Goal: Transaction & Acquisition: Purchase product/service

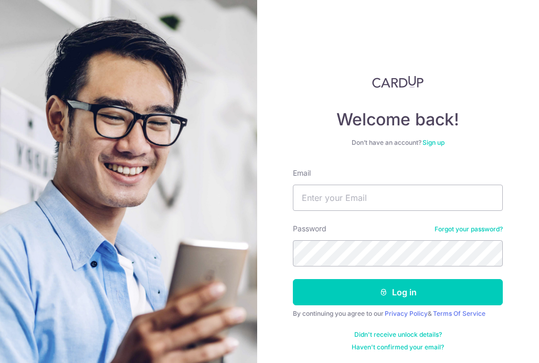
scroll to position [1, 0]
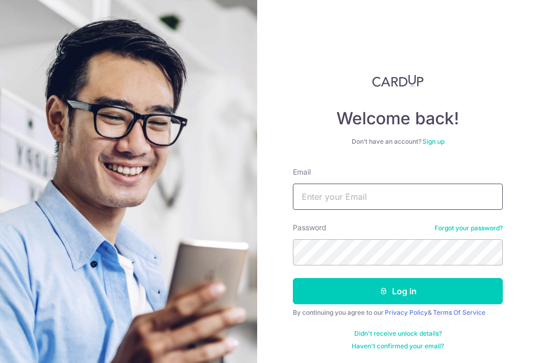
click at [429, 202] on input "Email" at bounding box center [398, 197] width 210 height 26
type input "stph.sutanto@gmail.com"
click at [293, 278] on button "Log in" at bounding box center [398, 291] width 210 height 26
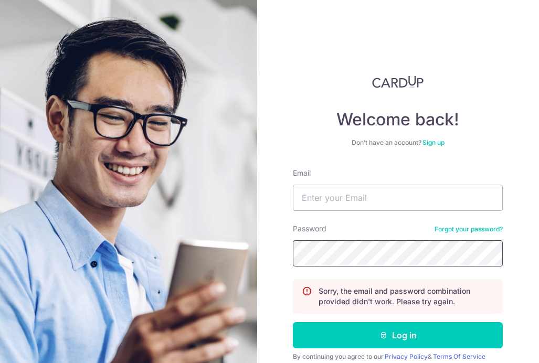
click at [293, 322] on button "Log in" at bounding box center [398, 335] width 210 height 26
click at [400, 197] on input "Email" at bounding box center [398, 198] width 210 height 26
type input "stph.sutanto@gmail.com"
click at [293, 322] on button "Log in" at bounding box center [398, 335] width 210 height 26
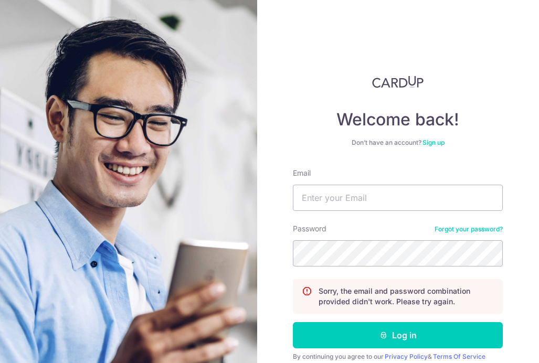
click at [478, 228] on link "Forgot your password?" at bounding box center [468, 229] width 68 height 8
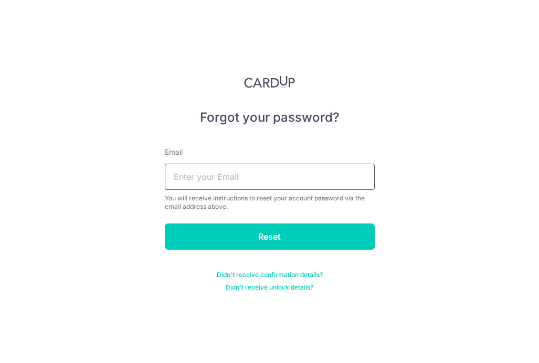
click at [278, 173] on input "text" at bounding box center [270, 177] width 210 height 26
type input "stph.sutanto@gmail.com"
click at [165, 224] on input "Reset" at bounding box center [270, 237] width 210 height 26
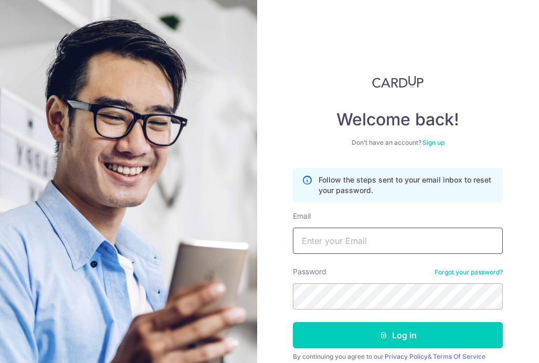
scroll to position [44, 0]
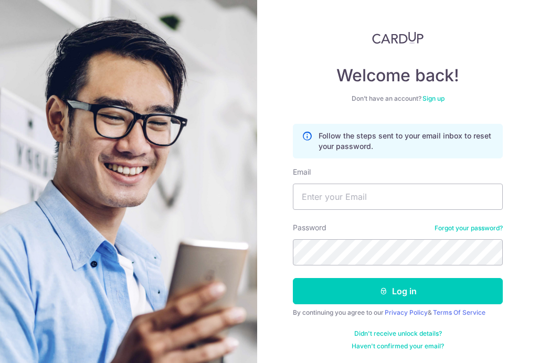
click at [483, 227] on link "Forgot your password?" at bounding box center [468, 228] width 68 height 8
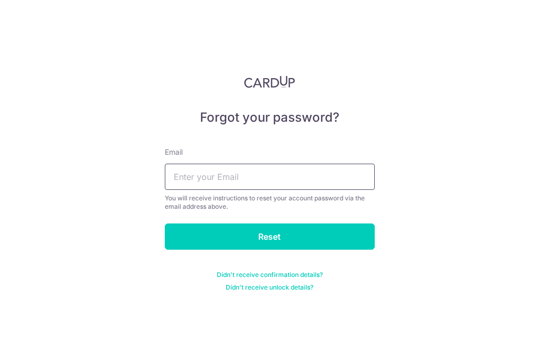
click at [275, 174] on input "text" at bounding box center [270, 177] width 210 height 26
type input "df@gmail.com"
click at [165, 224] on input "Reset" at bounding box center [270, 237] width 210 height 26
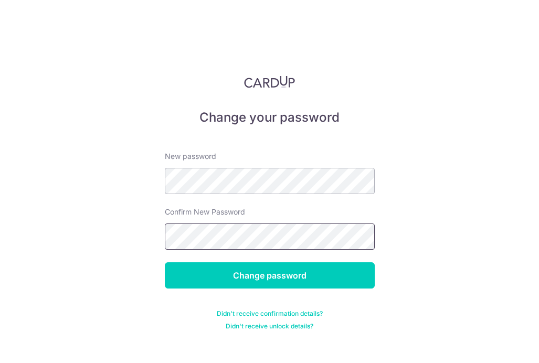
click at [165, 262] on input "Change password" at bounding box center [270, 275] width 210 height 26
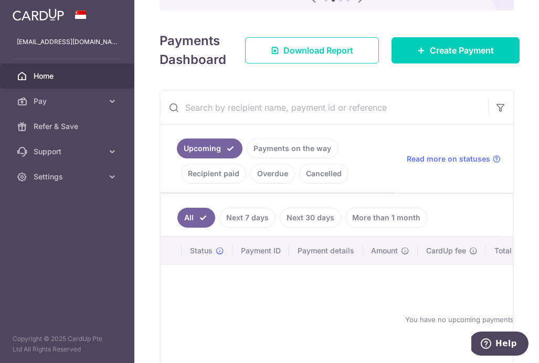
scroll to position [138, 0]
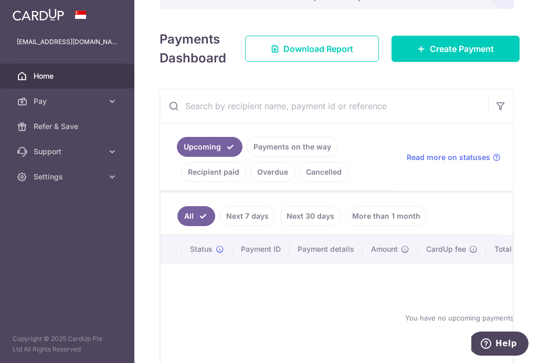
click at [215, 163] on link "Recipient paid" at bounding box center [213, 172] width 65 height 20
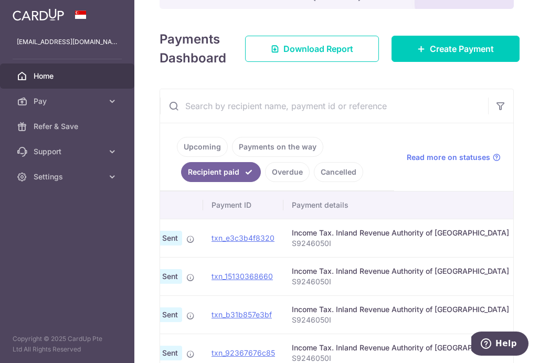
scroll to position [0, 0]
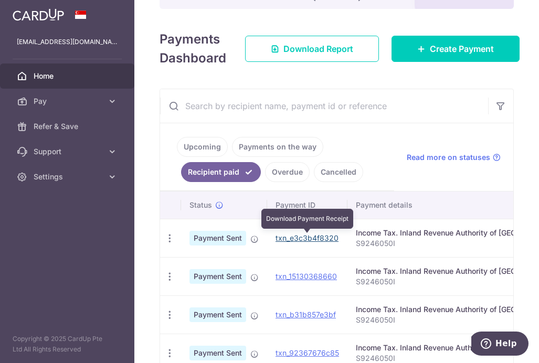
click at [304, 239] on link "txn_e3c3b4f8320" at bounding box center [306, 238] width 63 height 9
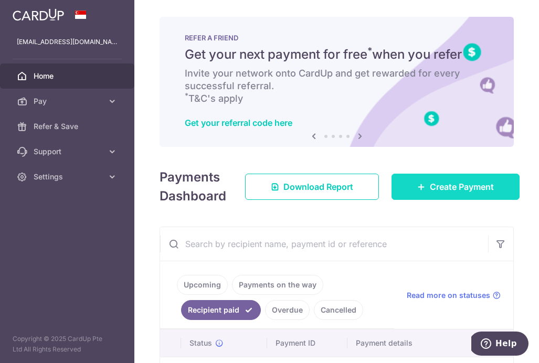
click at [480, 196] on link "Create Payment" at bounding box center [455, 187] width 128 height 26
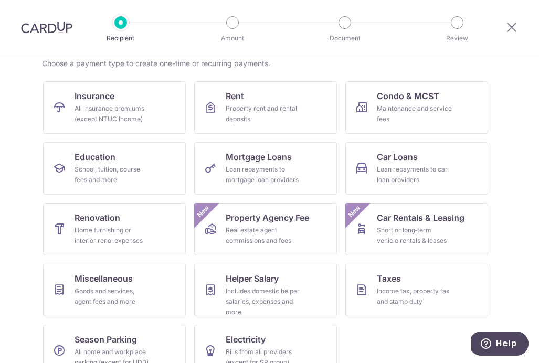
scroll to position [107, 0]
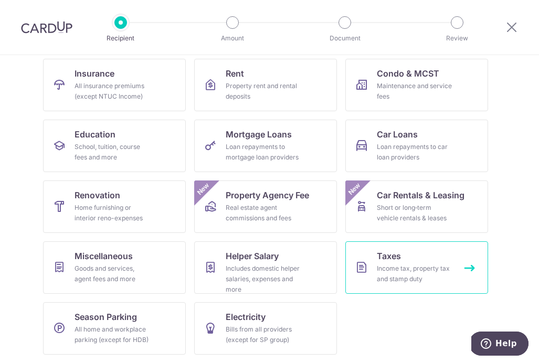
click at [405, 267] on div "Income tax, property tax and stamp duty" at bounding box center [415, 273] width 76 height 21
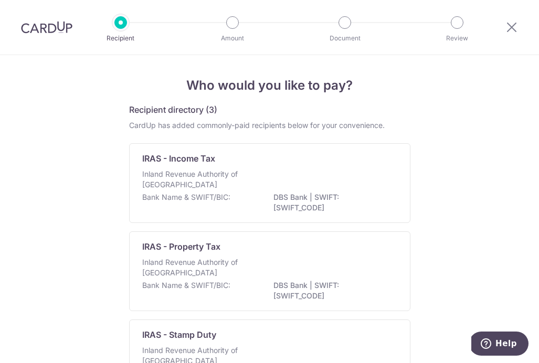
scroll to position [68, 0]
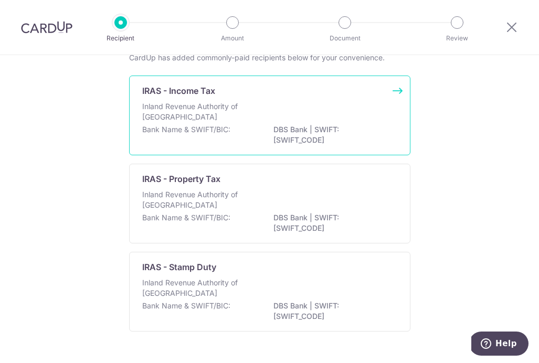
click at [344, 101] on div "Inland Revenue Authority of Singapore" at bounding box center [269, 112] width 255 height 23
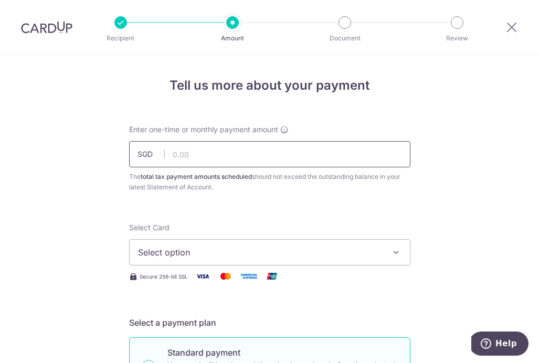
click at [322, 145] on input "text" at bounding box center [269, 154] width 281 height 26
click at [330, 255] on span "Select option" at bounding box center [260, 252] width 245 height 13
type input "1,757.45"
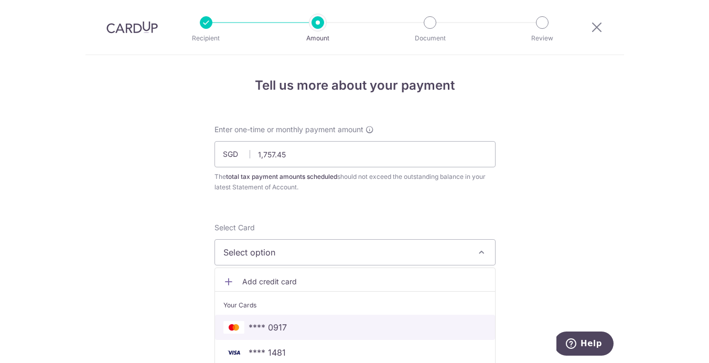
scroll to position [69, 0]
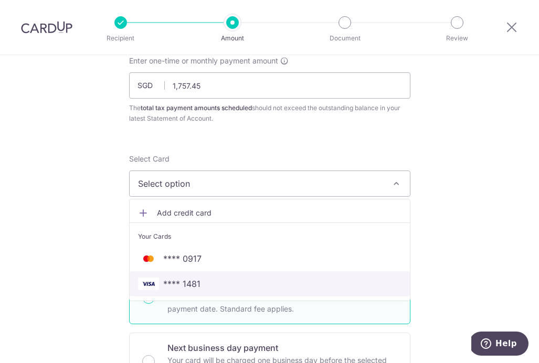
click at [310, 278] on span "**** 1481" at bounding box center [269, 284] width 263 height 13
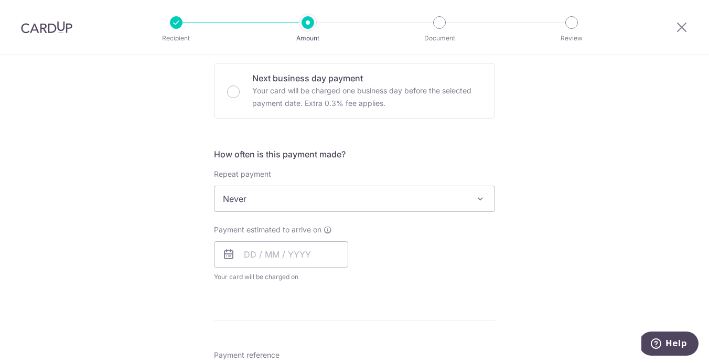
scroll to position [340, 0]
click at [319, 250] on input "text" at bounding box center [281, 253] width 134 height 26
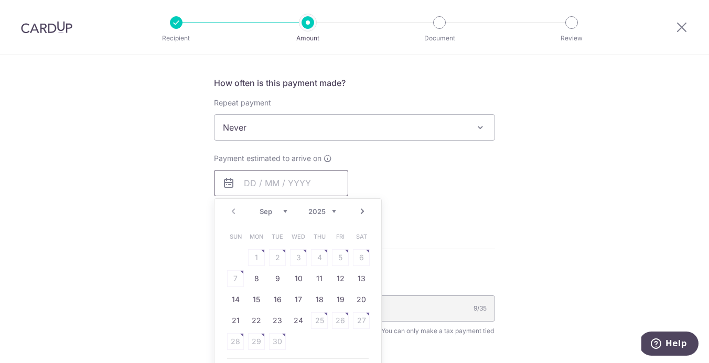
scroll to position [411, 0]
click at [256, 274] on link "8" at bounding box center [256, 277] width 17 height 17
type input "[DATE]"
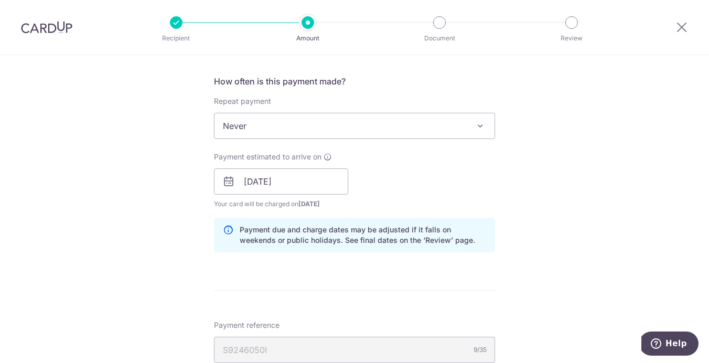
click at [422, 179] on div "Payment estimated to arrive on 08/09/2025 Prev Next Sep Oct Nov Dec 2025 2026 2…" at bounding box center [355, 181] width 294 height 58
click at [292, 189] on input "[DATE]" at bounding box center [281, 181] width 134 height 26
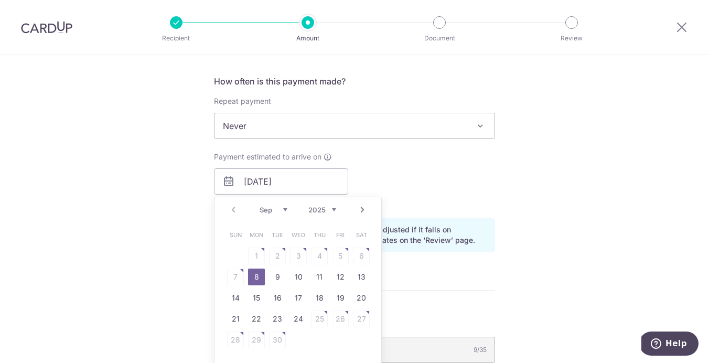
click at [238, 275] on table "Sun Mon Tue Wed Thu Fri Sat 1 2 3 4 5 6 7 8 9 10 11 12 13 14 15 16 17 18 19 20 …" at bounding box center [298, 288] width 147 height 126
click at [303, 262] on table "Sun Mon Tue Wed Thu Fri Sat 1 2 3 4 5 6 7 8 9 10 11 12 13 14 15 16 17 18 19 20 …" at bounding box center [298, 288] width 147 height 126
click at [242, 275] on table "Sun Mon Tue Wed Thu Fri Sat 1 2 3 4 5 6 7 8 9 10 11 12 13 14 15 16 17 18 19 20 …" at bounding box center [298, 288] width 147 height 126
click at [462, 154] on div "Payment estimated to arrive on 08/09/2025 Prev Next Sep Oct Nov Dec 2025 2026 S…" at bounding box center [355, 181] width 294 height 58
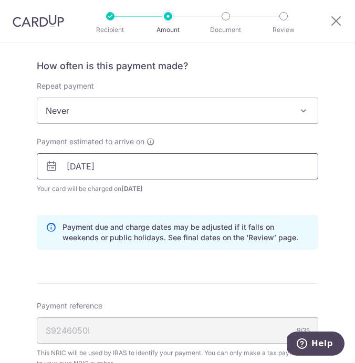
scroll to position [0, 0]
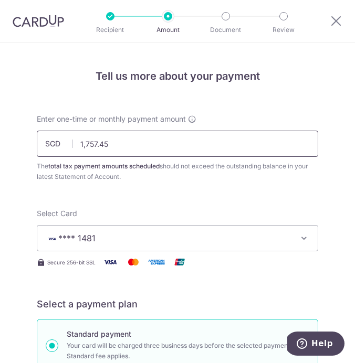
click at [136, 151] on input "1,757.45" at bounding box center [177, 144] width 281 height 26
paste input "1,538.77"
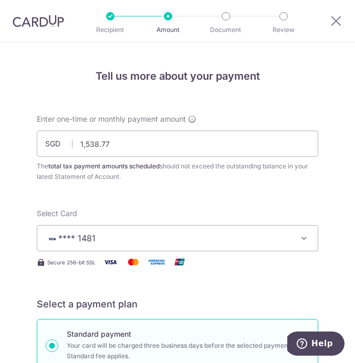
click at [243, 117] on div "Enter one-time or monthly payment amount SGD 1,538.77 1757.45 The total tax pay…" at bounding box center [177, 148] width 281 height 68
type input "1,538.77"
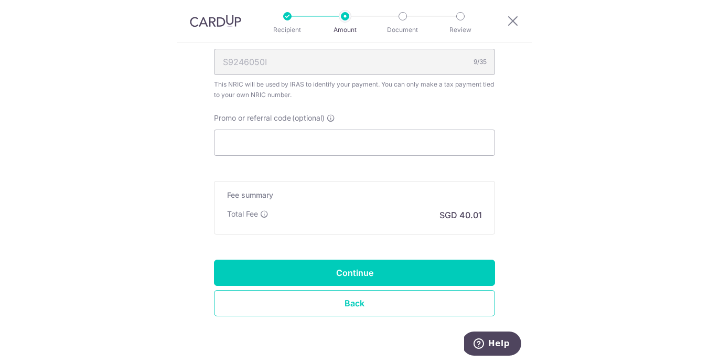
scroll to position [666, 0]
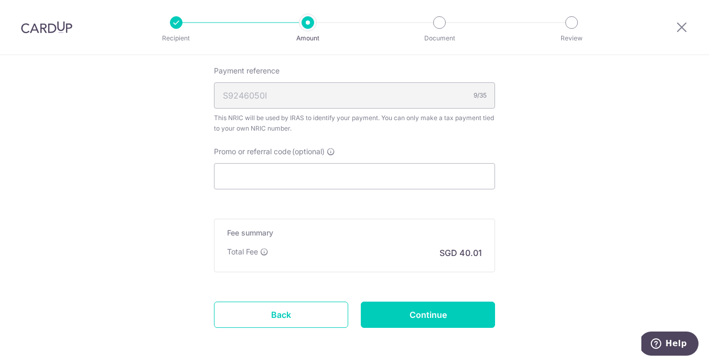
click at [276, 179] on input "Promo or referral code (optional)" at bounding box center [354, 176] width 281 height 26
paste input "vtax24one"
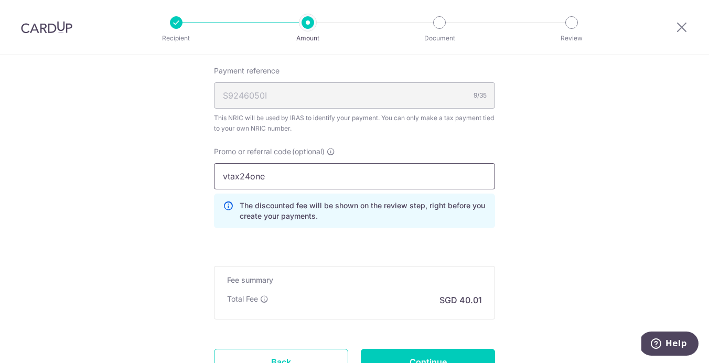
type input "vtax24one"
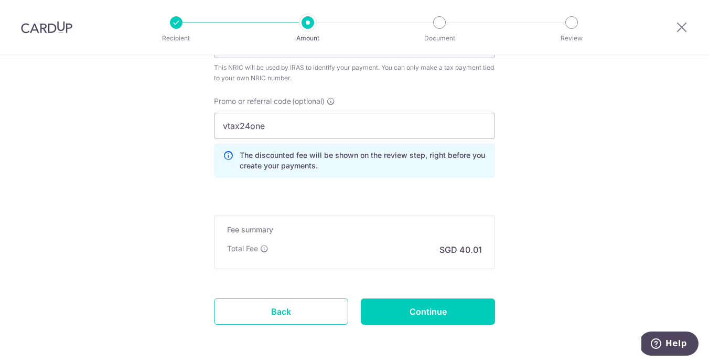
scroll to position [729, 0]
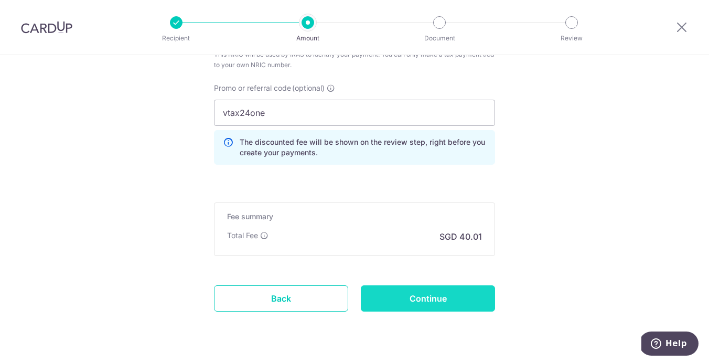
click at [421, 295] on input "Continue" at bounding box center [428, 298] width 134 height 26
type input "Create Schedule"
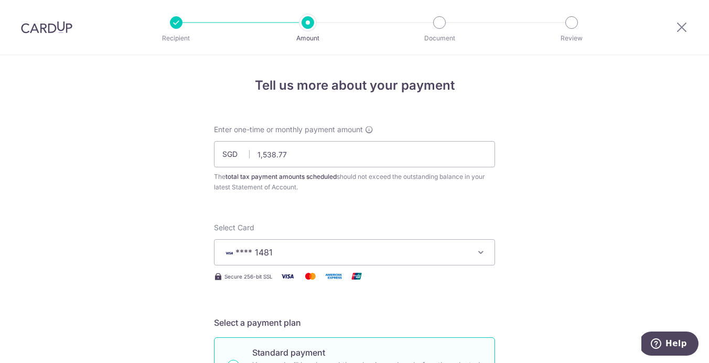
scroll to position [771, 0]
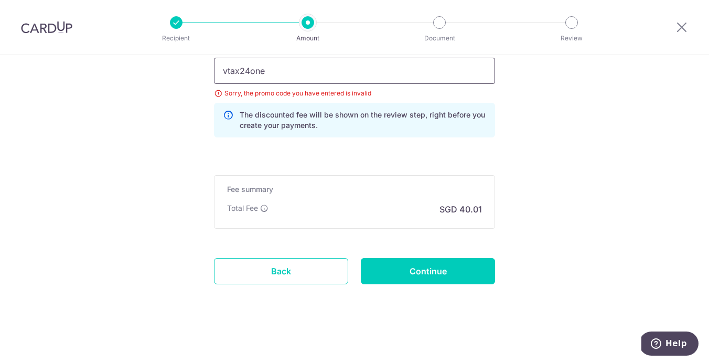
click at [290, 79] on input "vtax24one" at bounding box center [354, 71] width 281 height 26
click at [241, 71] on input "vtax24one" at bounding box center [354, 71] width 281 height 26
type input "VTAX24ONE"
click button "Add Card" at bounding box center [0, 0] width 0 height 0
click at [402, 277] on input "Continue" at bounding box center [428, 271] width 134 height 26
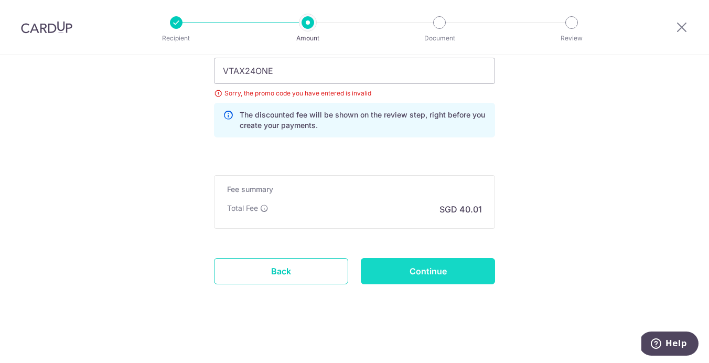
type input "Update Schedule"
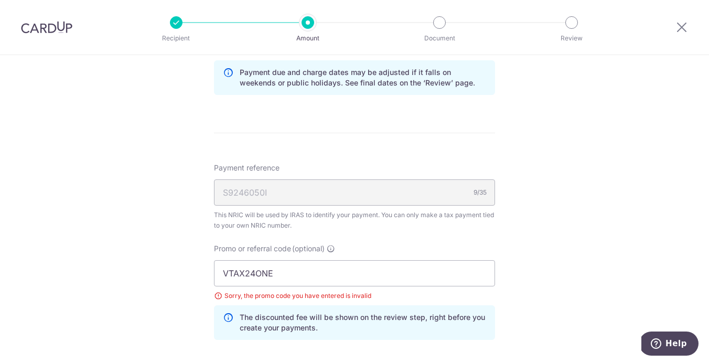
scroll to position [572, 0]
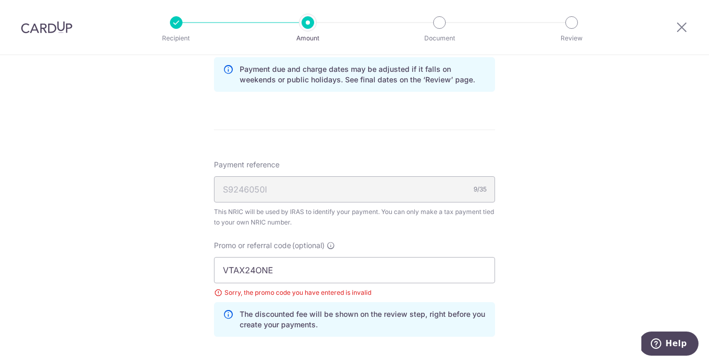
click at [424, 123] on form "Enter one-time or monthly payment amount SGD 1,538.77 1538.77 The total tax pay…" at bounding box center [354, 32] width 281 height 961
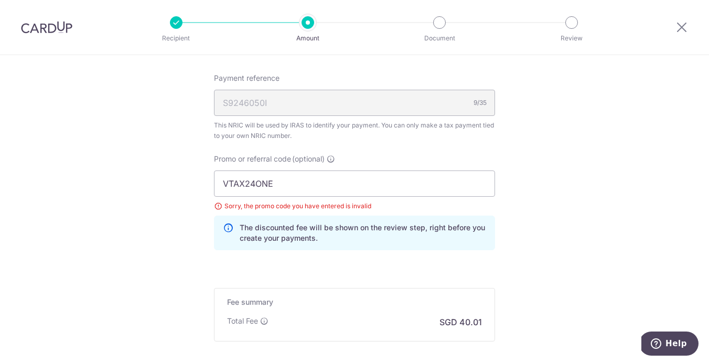
scroll to position [661, 0]
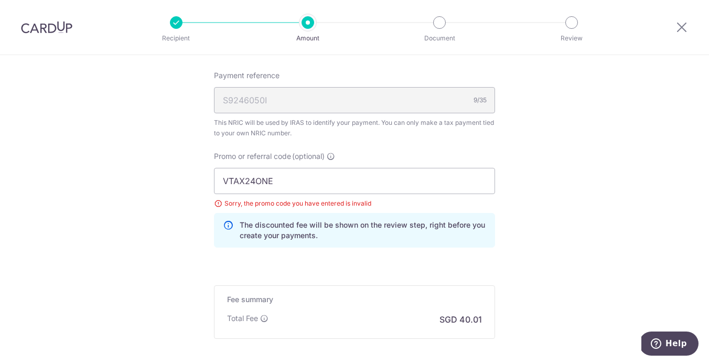
click at [423, 101] on div "S9246050I 9/35" at bounding box center [354, 100] width 281 height 26
click at [324, 172] on input "VTAX24ONE" at bounding box center [354, 181] width 281 height 26
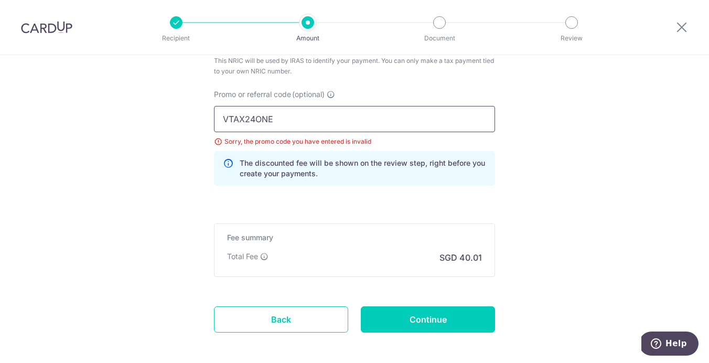
scroll to position [724, 0]
click at [284, 126] on input "VTAX24ONE" at bounding box center [354, 118] width 281 height 26
click at [257, 119] on input "VTAX24ONE" at bounding box center [354, 118] width 281 height 26
type input "VTAX25ONE"
click at [421, 316] on input "Continue" at bounding box center [428, 319] width 134 height 26
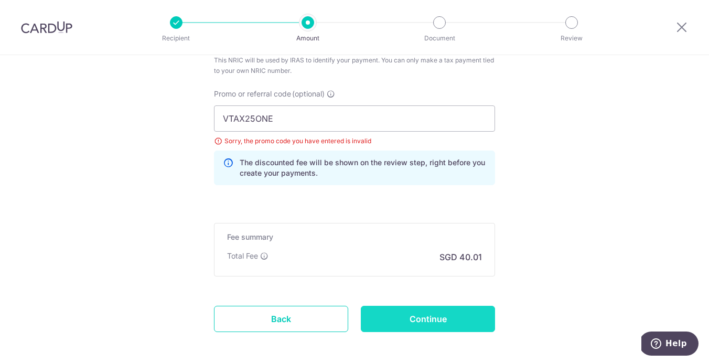
type input "Update Schedule"
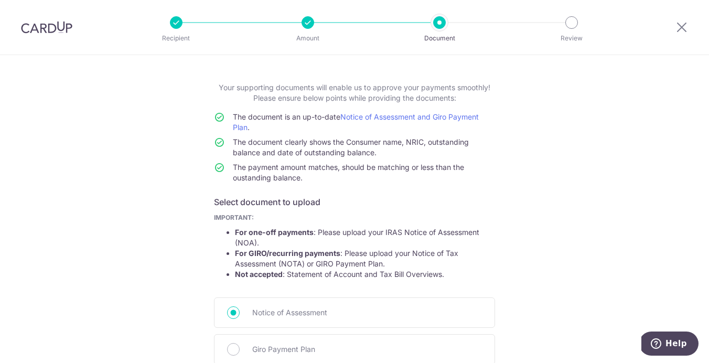
scroll to position [44, 0]
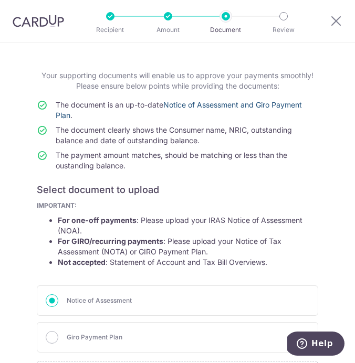
click at [256, 102] on link "Notice of Assessment and Giro Payment Plan" at bounding box center [179, 109] width 246 height 19
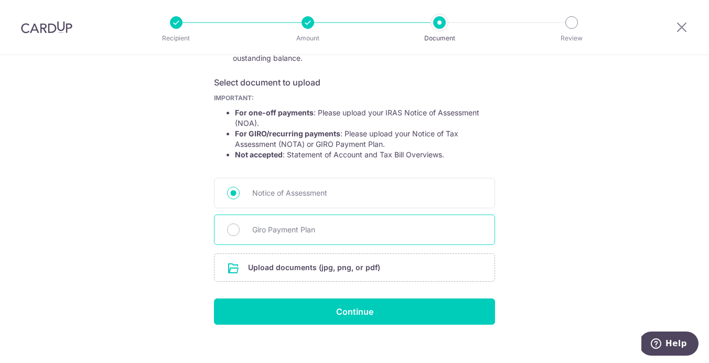
scroll to position [173, 0]
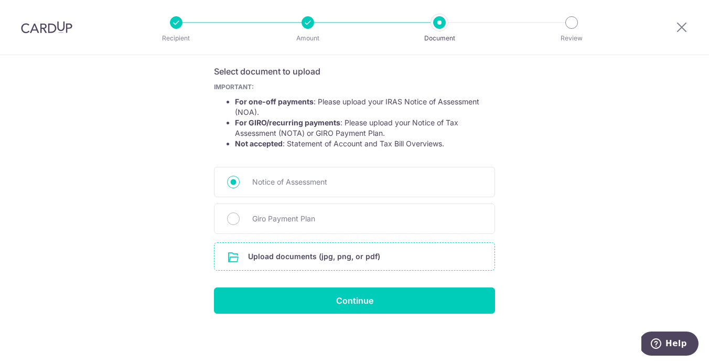
click at [350, 257] on input "file" at bounding box center [355, 256] width 280 height 27
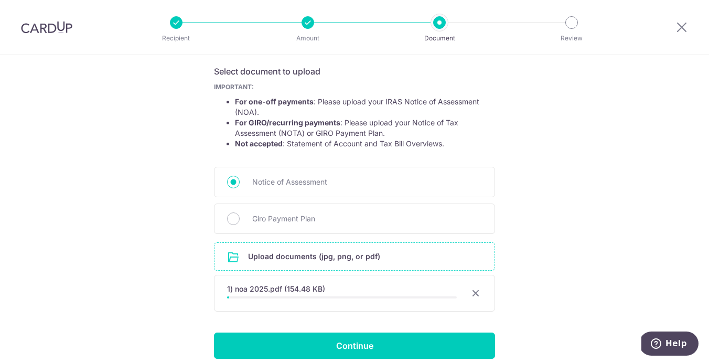
scroll to position [218, 0]
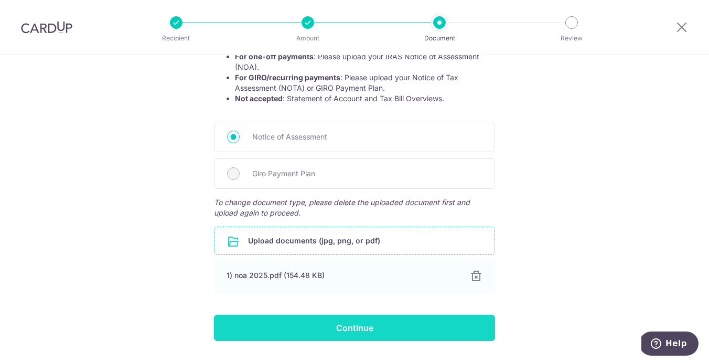
click at [421, 324] on input "Continue" at bounding box center [354, 328] width 281 height 26
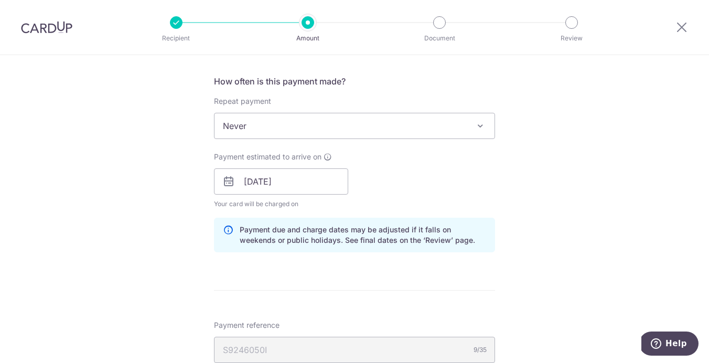
scroll to position [412, 0]
click at [303, 189] on input "[DATE]" at bounding box center [281, 181] width 134 height 26
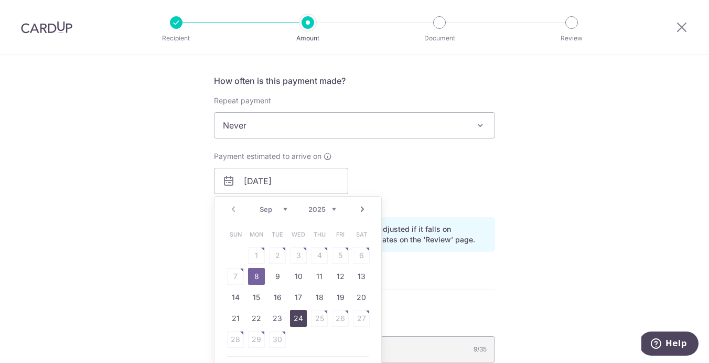
click at [303, 318] on link "24" at bounding box center [298, 318] width 17 height 17
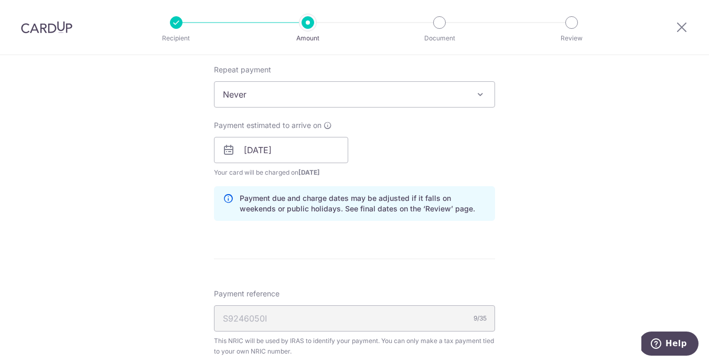
scroll to position [479, 0]
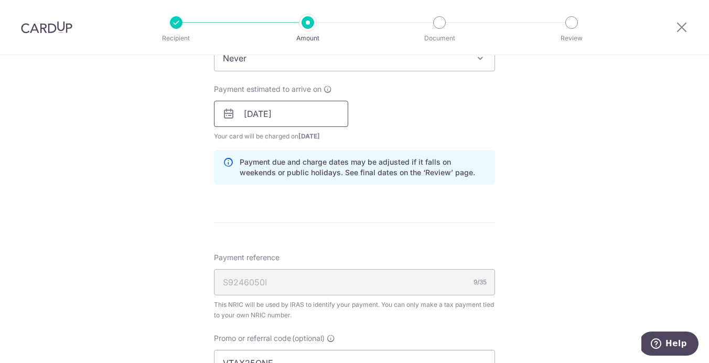
click at [319, 113] on input "[DATE]" at bounding box center [281, 114] width 134 height 26
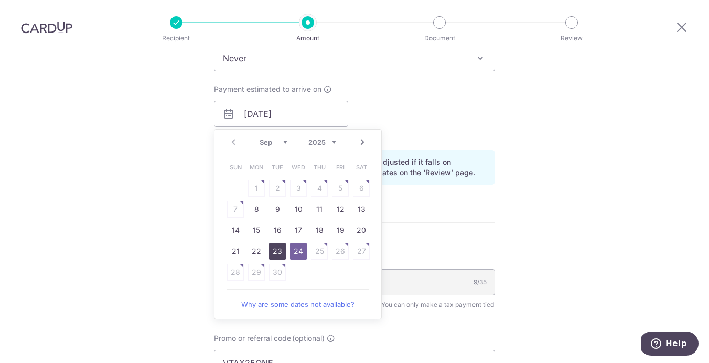
click at [280, 251] on link "23" at bounding box center [277, 251] width 17 height 17
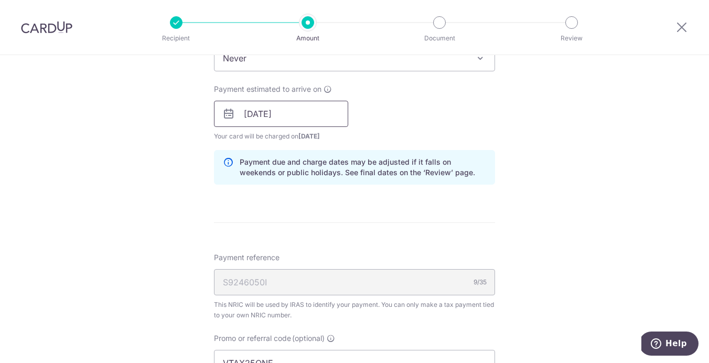
click at [294, 107] on input "23/09/2025" at bounding box center [281, 114] width 134 height 26
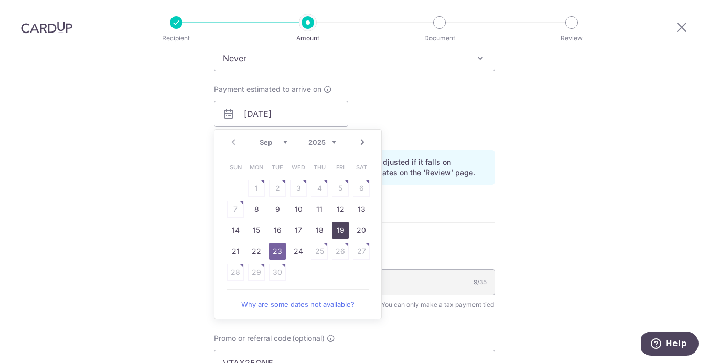
click at [342, 230] on link "19" at bounding box center [340, 230] width 17 height 17
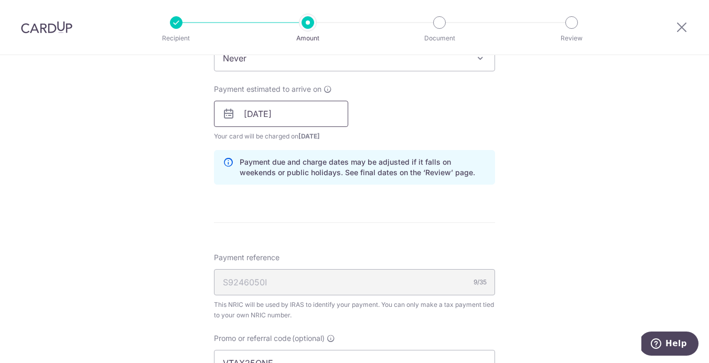
click at [321, 107] on input "19/09/2025" at bounding box center [281, 114] width 134 height 26
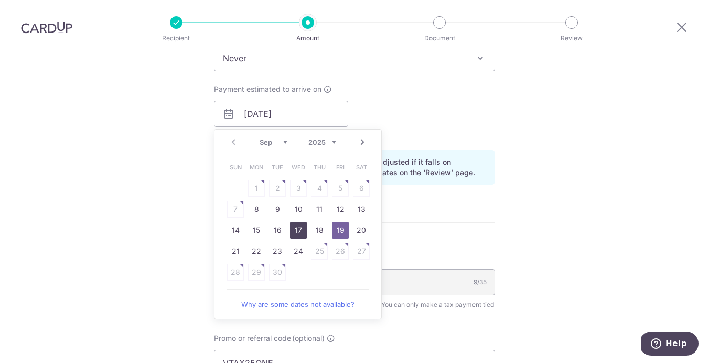
click at [299, 223] on link "17" at bounding box center [298, 230] width 17 height 17
type input "17/09/2025"
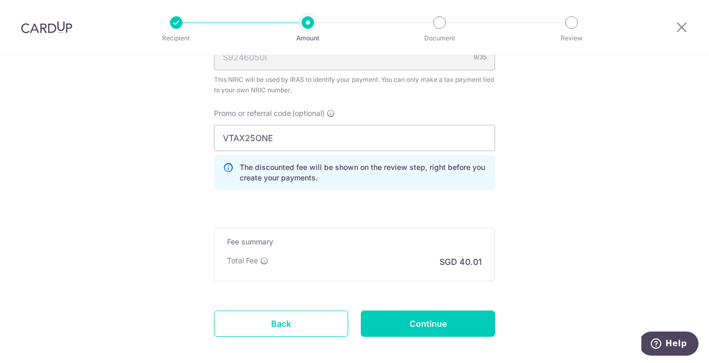
scroll to position [723, 0]
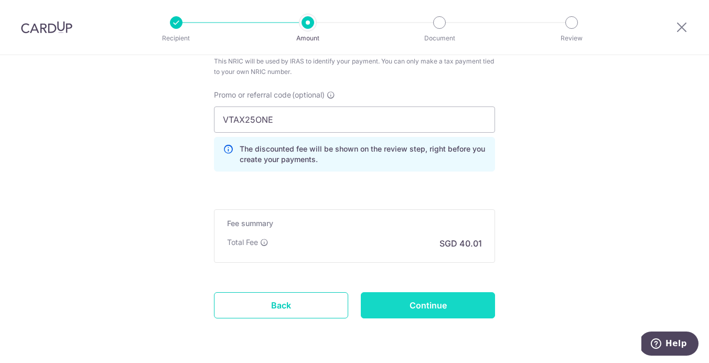
click at [452, 301] on input "Continue" at bounding box center [428, 305] width 134 height 26
type input "Update Schedule"
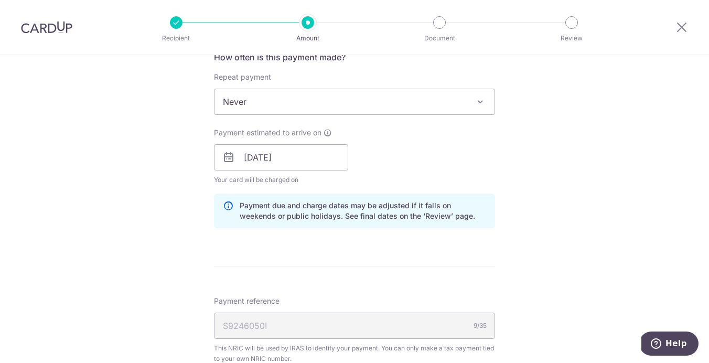
scroll to position [420, 0]
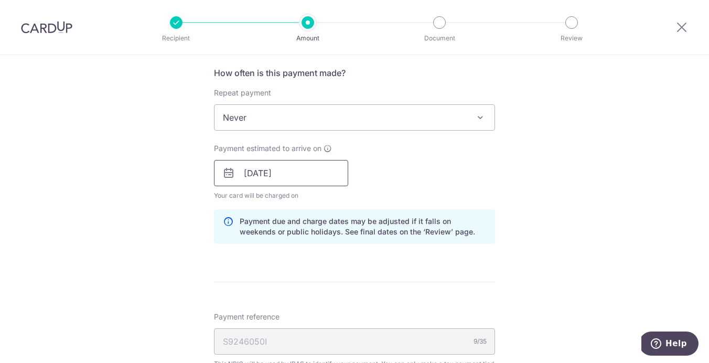
click at [308, 183] on input "[DATE]" at bounding box center [281, 173] width 134 height 26
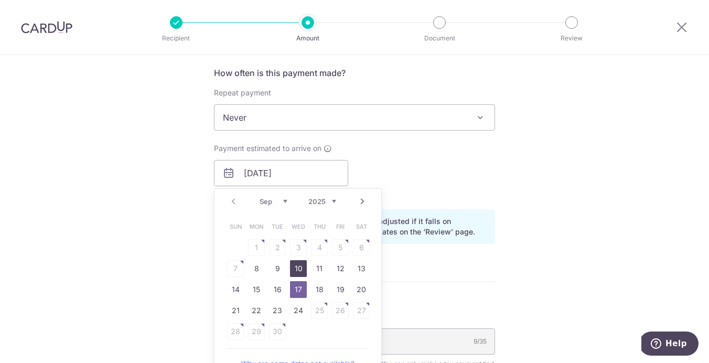
click at [299, 268] on link "10" at bounding box center [298, 268] width 17 height 17
type input "10/09/2025"
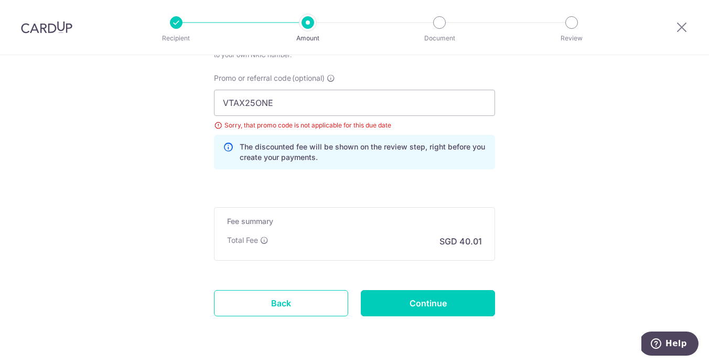
scroll to position [745, 0]
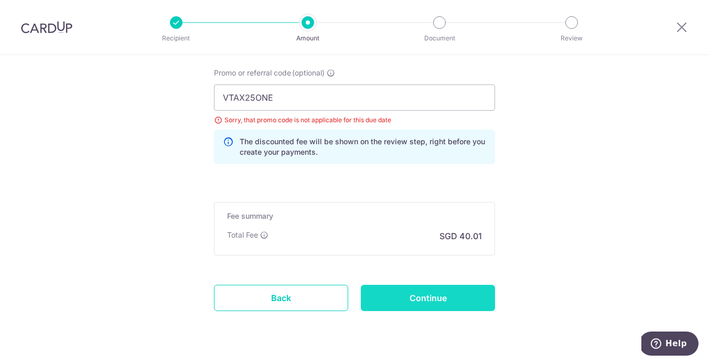
click at [401, 300] on input "Continue" at bounding box center [428, 298] width 134 height 26
type input "Update Schedule"
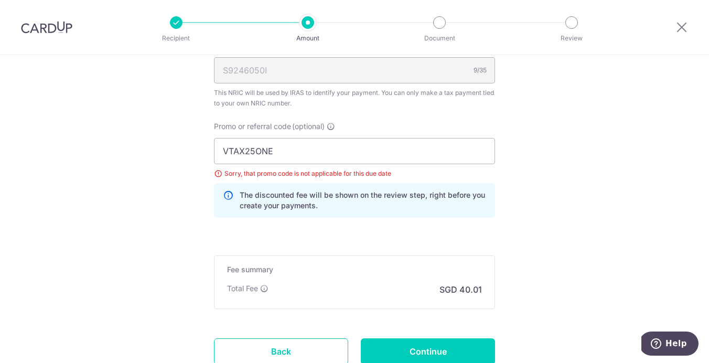
scroll to position [650, 0]
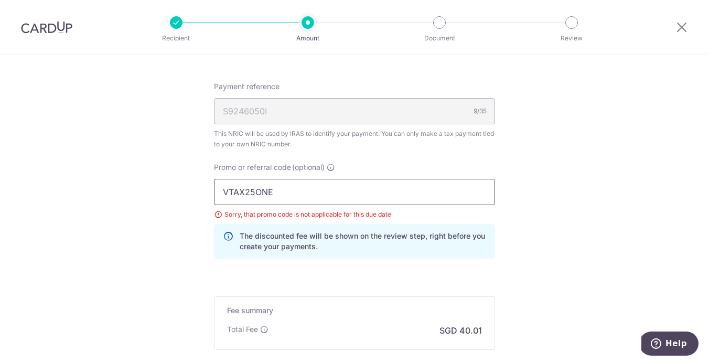
click at [367, 193] on input "VTAX25ONE" at bounding box center [354, 192] width 281 height 26
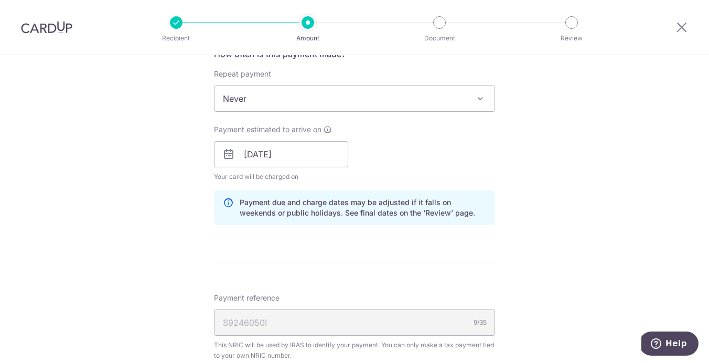
scroll to position [341, 0]
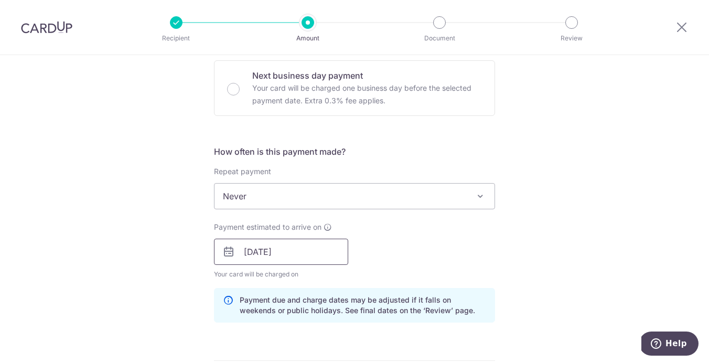
click at [302, 254] on input "10/09/2025" at bounding box center [281, 252] width 134 height 26
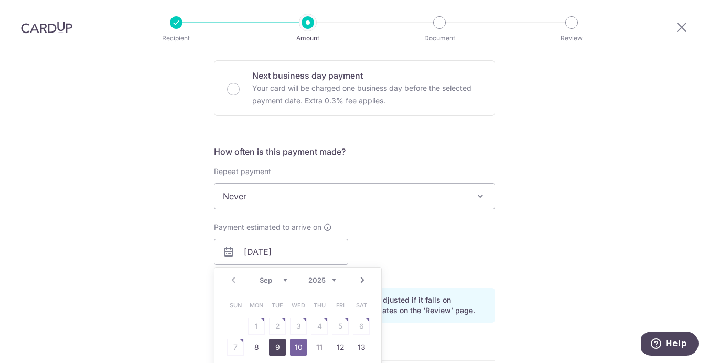
click at [280, 347] on link "9" at bounding box center [277, 347] width 17 height 17
type input "09/09/2025"
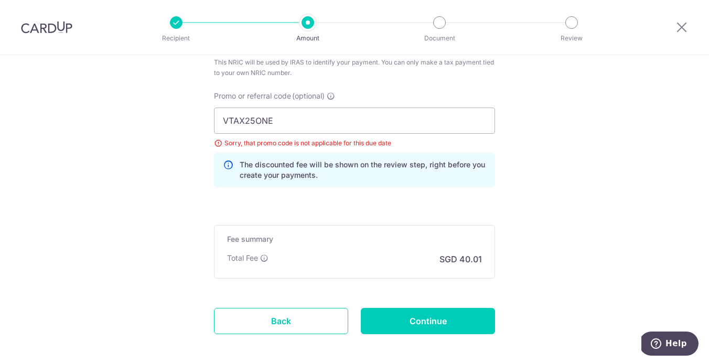
scroll to position [723, 0]
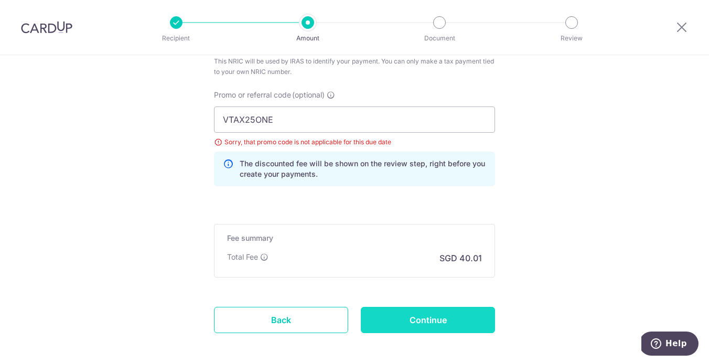
click at [419, 327] on input "Continue" at bounding box center [428, 320] width 134 height 26
type input "Update Schedule"
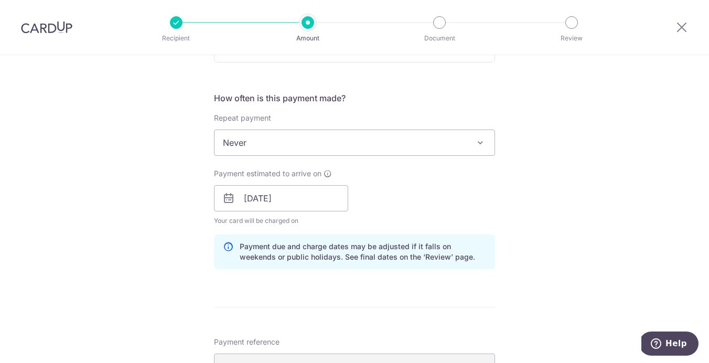
scroll to position [388, 0]
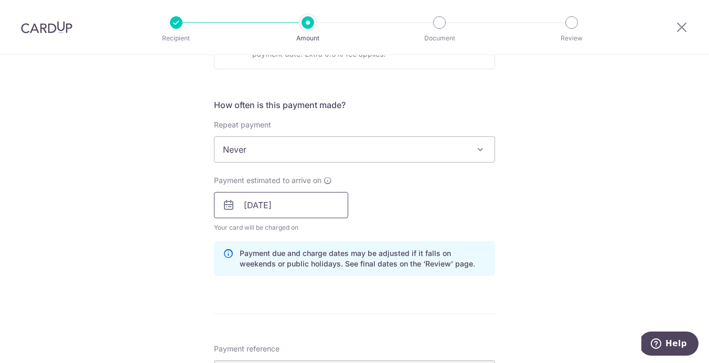
click at [301, 204] on input "[DATE]" at bounding box center [281, 205] width 134 height 26
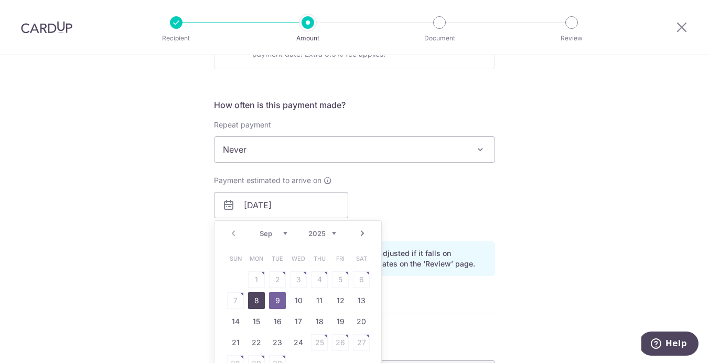
click at [257, 304] on link "8" at bounding box center [256, 300] width 17 height 17
type input "[DATE]"
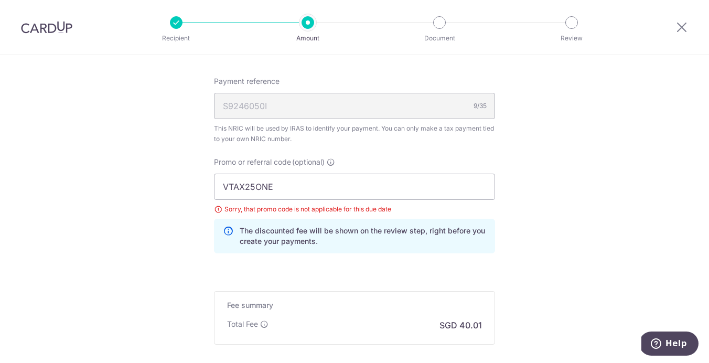
scroll to position [771, 0]
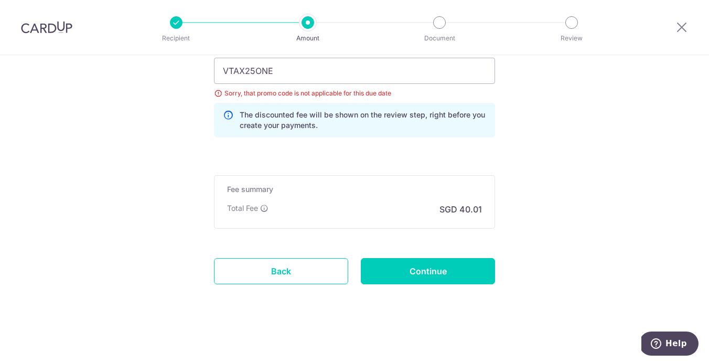
click at [428, 274] on input "Continue" at bounding box center [428, 271] width 134 height 26
type input "Update Schedule"
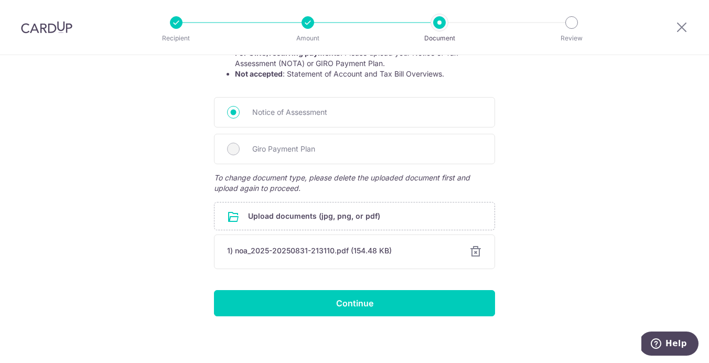
scroll to position [245, 0]
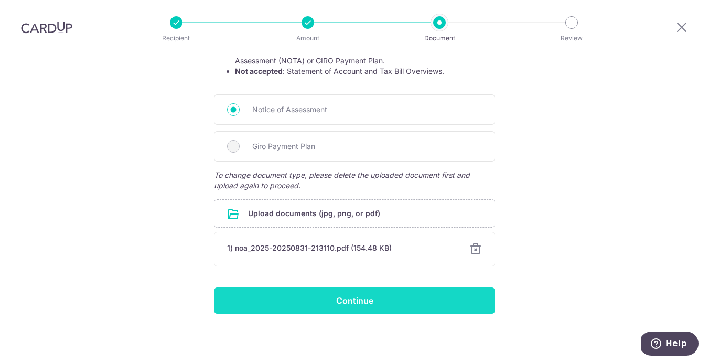
click at [444, 300] on input "Continue" at bounding box center [354, 301] width 281 height 26
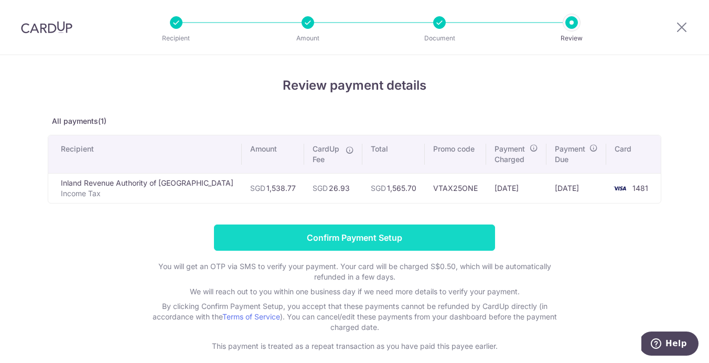
click at [452, 238] on input "Confirm Payment Setup" at bounding box center [354, 238] width 281 height 26
